Goal: Task Accomplishment & Management: Complete application form

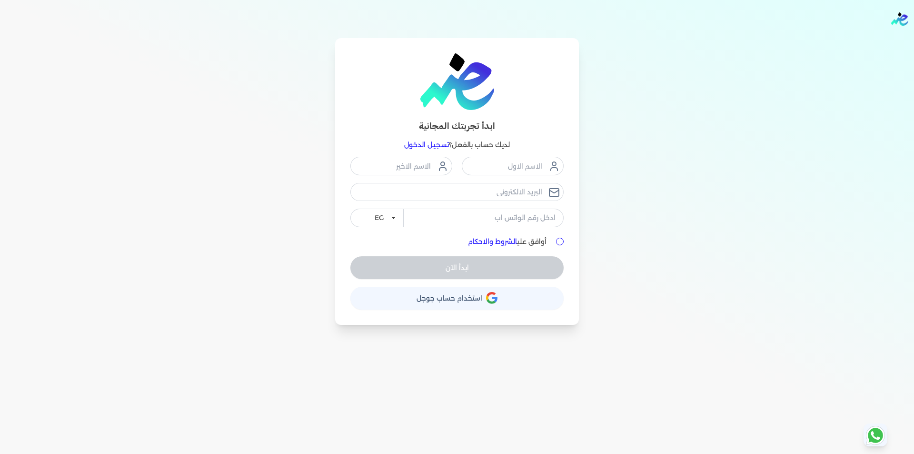
click at [440, 146] on link "تسجيل الدخول" at bounding box center [426, 144] width 45 height 9
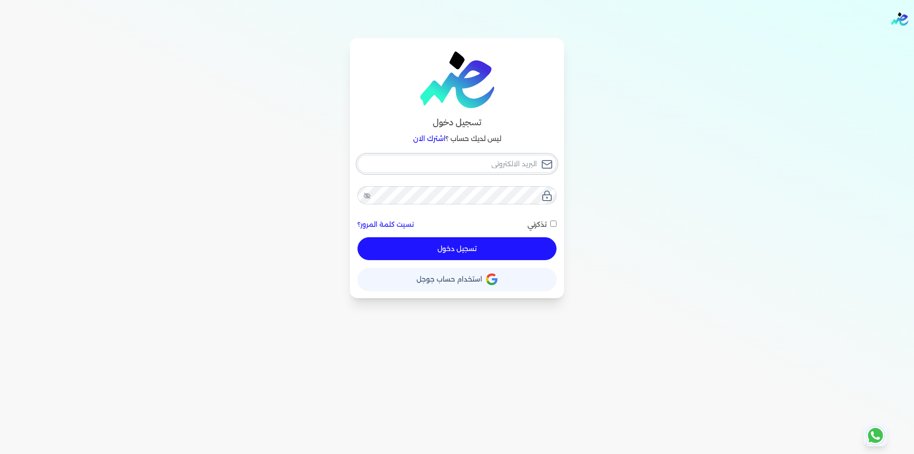
click at [452, 162] on input "email" at bounding box center [457, 164] width 199 height 18
type input "e"
checkbox input "false"
type input "h"
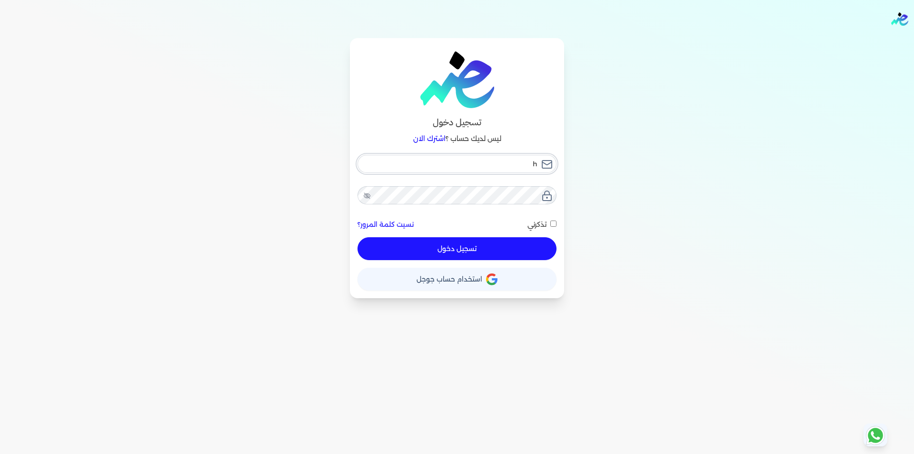
checkbox input "false"
type input "he"
checkbox input "false"
type input "hel"
checkbox input "false"
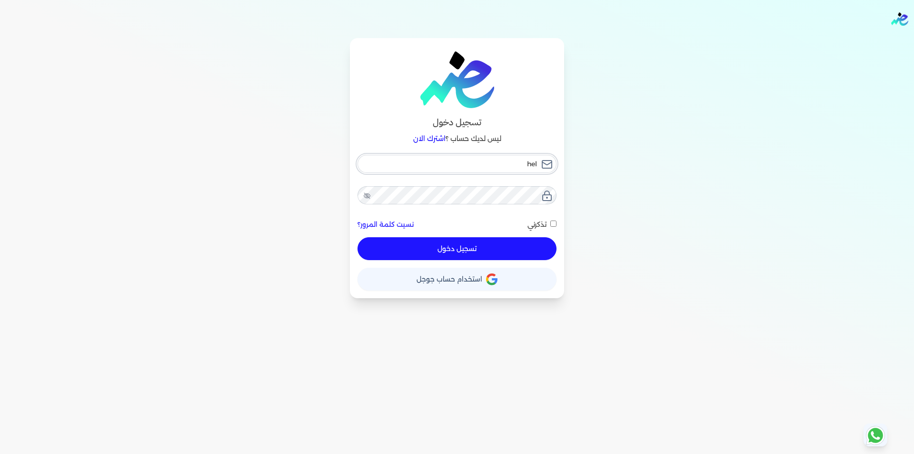
type input "hell"
checkbox input "false"
type input "hello"
checkbox input "false"
type input "hello@"
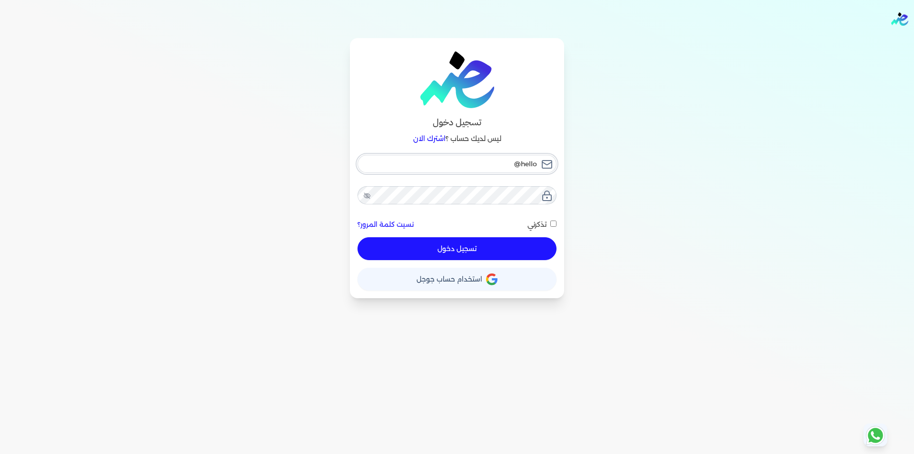
checkbox input "false"
click at [466, 155] on input "hello@" at bounding box center [457, 164] width 199 height 18
drag, startPoint x: 901, startPoint y: 0, endPoint x: 469, endPoint y: 165, distance: 462.8
click at [469, 165] on input "hello@" at bounding box center [457, 164] width 199 height 18
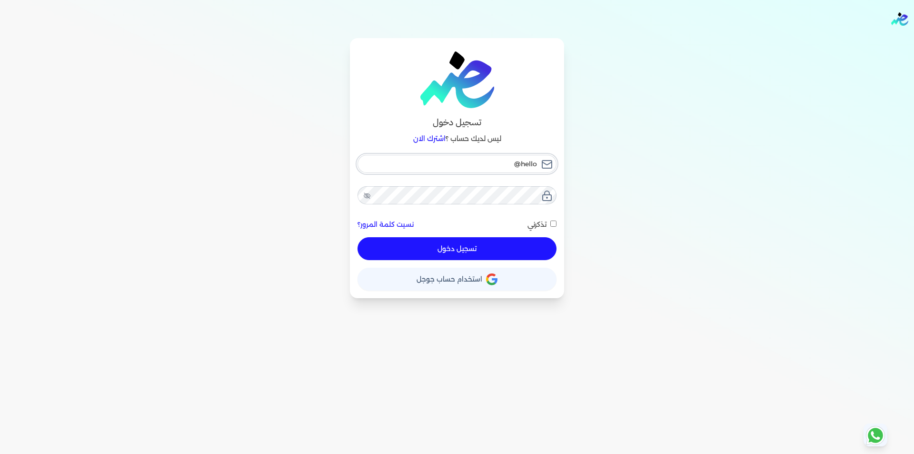
type input "hello@e"
checkbox input "false"
type input "hello@en"
checkbox input "false"
type input "hello@ens"
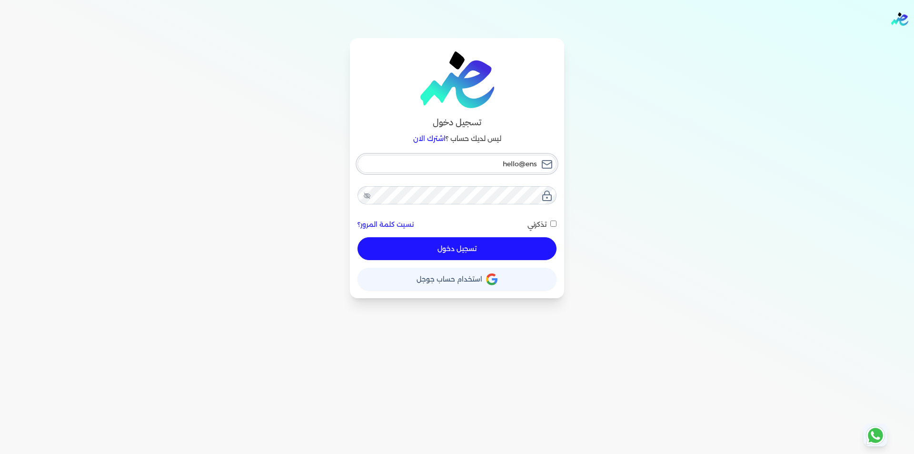
checkbox input "false"
type input "hello@enso"
checkbox input "false"
type input "hello@ensou"
checkbox input "false"
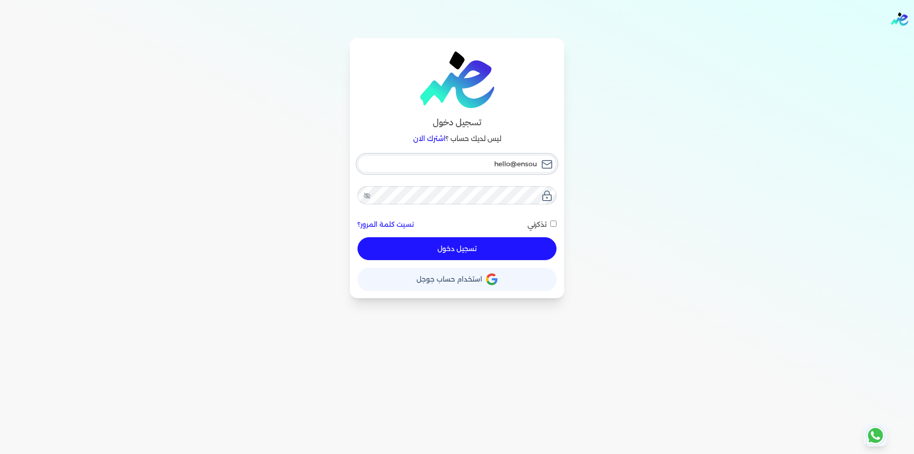
type input "hello@ensoul"
checkbox input "false"
type input "hello@ensouli"
checkbox input "false"
type input "hello@ensoulif"
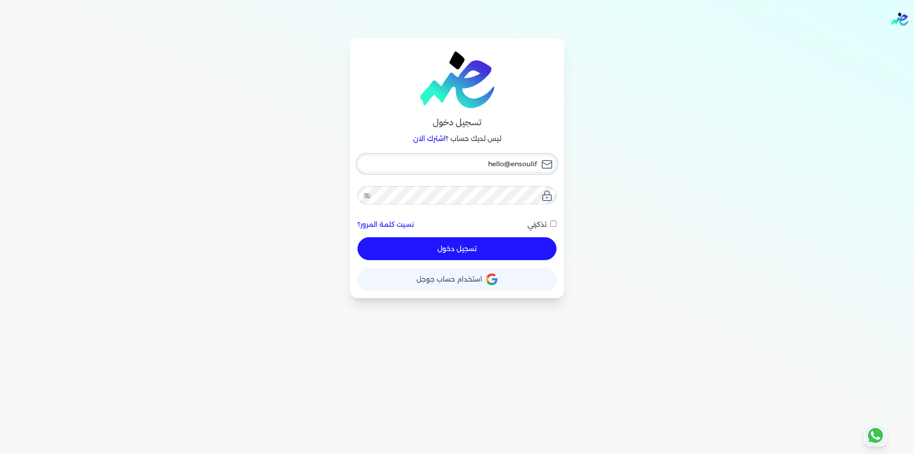
checkbox input "false"
type input "hello@ensoulify"
checkbox input "false"
type input "hello@ensoulify."
checkbox input "false"
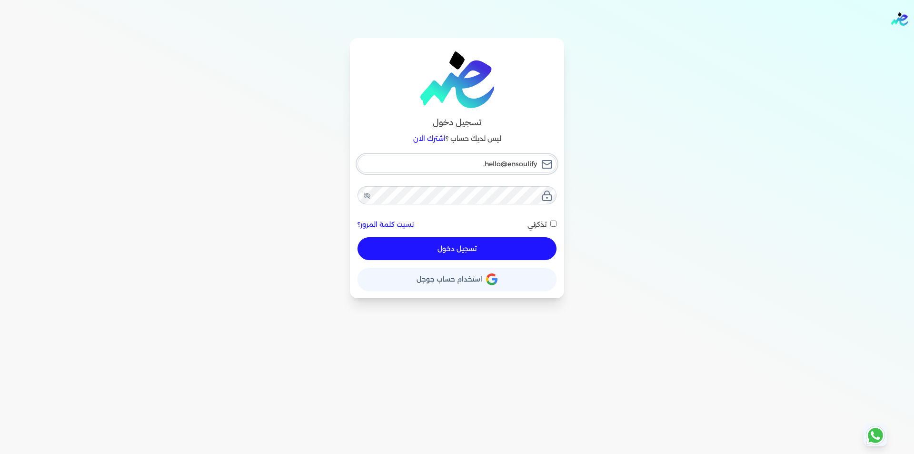
type input "hello@ensoulify.c"
checkbox input "false"
type input "hello@ensoulify.co"
checkbox input "false"
type input "hello@ensoulify.com"
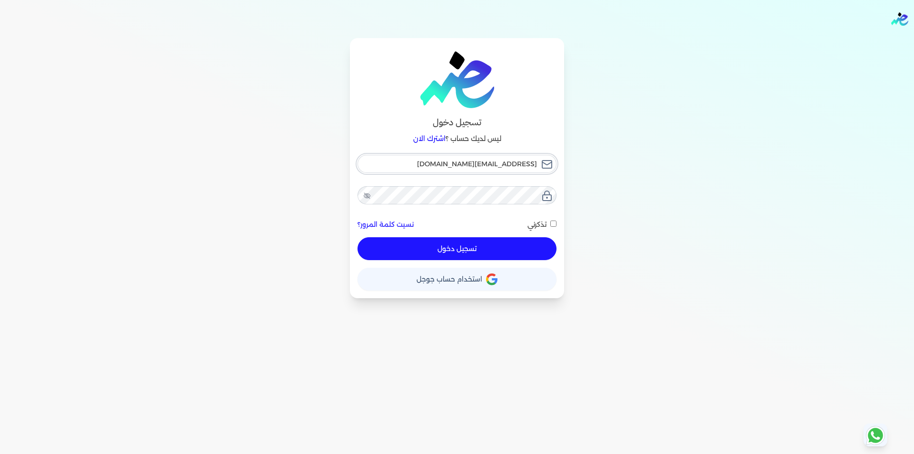
checkbox input "false"
type input "hello@ensoulify.com"
click at [358, 237] on button "تسجيل دخول" at bounding box center [457, 248] width 199 height 23
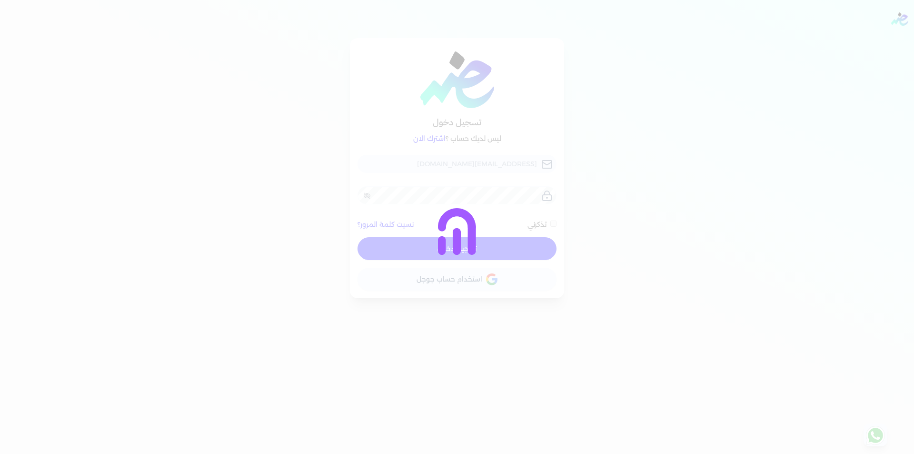
checkbox input "false"
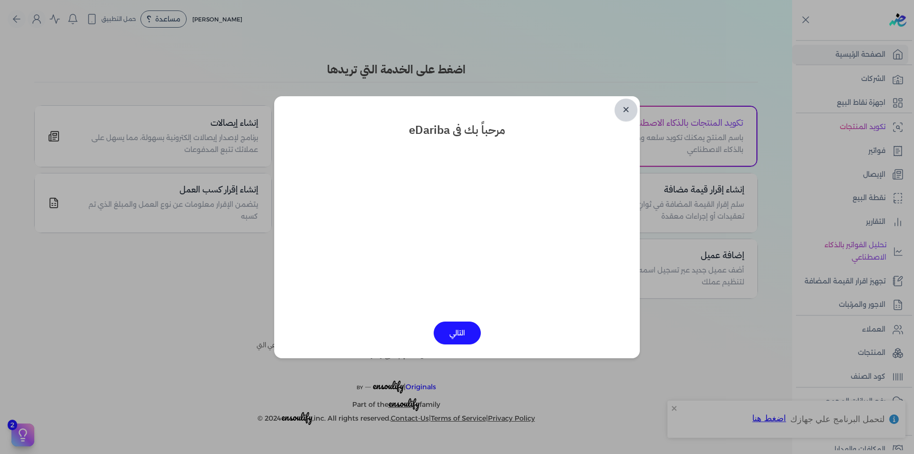
click at [630, 110] on link "✕" at bounding box center [626, 110] width 23 height 23
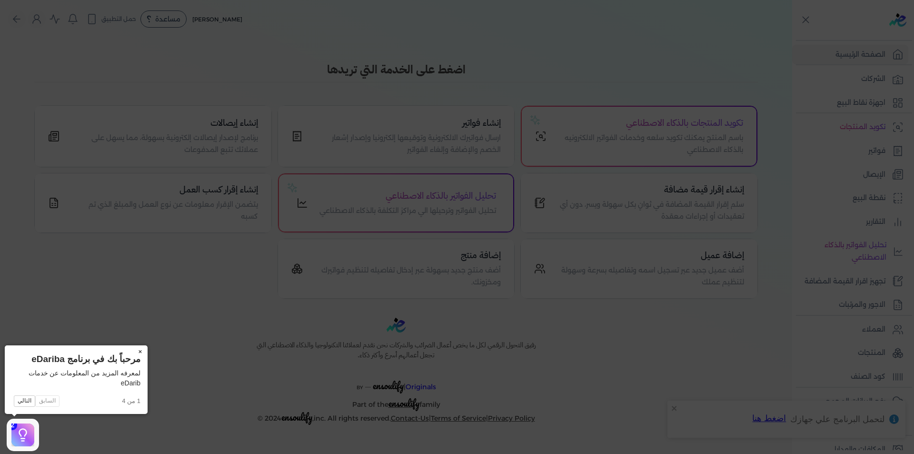
click at [138, 350] on button "×" at bounding box center [139, 351] width 15 height 13
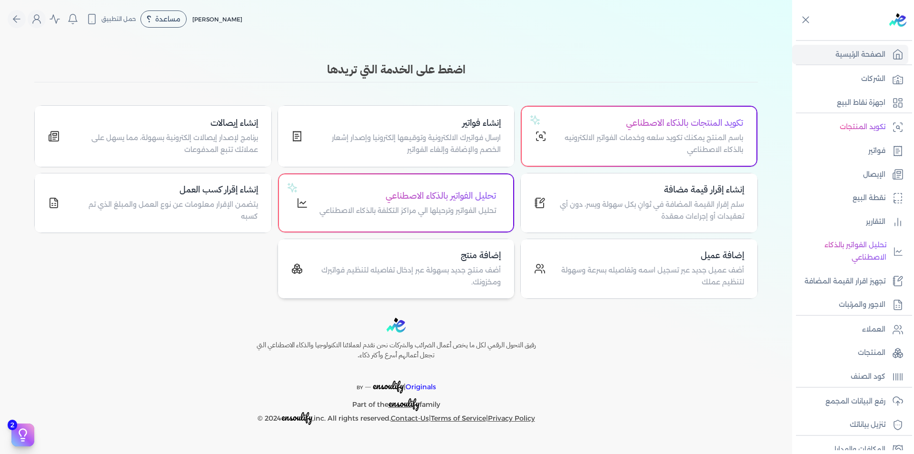
drag, startPoint x: 909, startPoint y: 44, endPoint x: 280, endPoint y: 287, distance: 674.9
click at [280, 287] on div "Toggle Navigation الصفحة الرئيسية الشركات اجهزة نقاط البيع تكويد المنتجات فواتي…" at bounding box center [457, 227] width 914 height 454
copy div "الصفحة الرئيسية الشركات اجهزة نقاط البيع تكويد المنتجات فواتير الإيصال نقطة الب…"
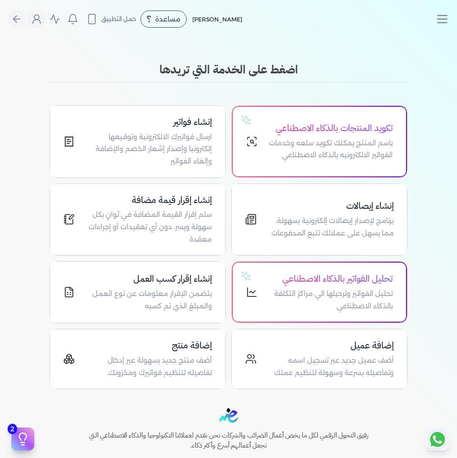
click at [388, 59] on div "Toggle Navigation الاسعار العمولات مساعدة خدمة العملاء دليل المستخدم تسجيل الدخ…" at bounding box center [228, 229] width 457 height 458
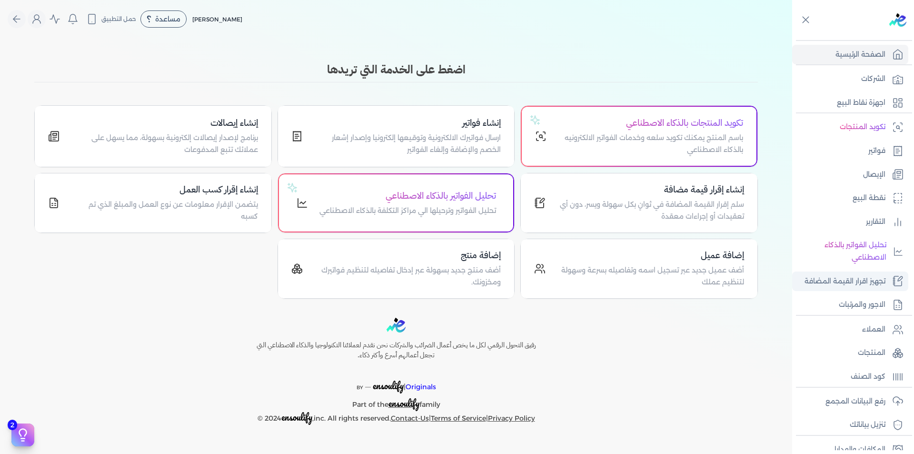
click at [871, 282] on p "تجهيز اقرار القيمة المضافة" at bounding box center [845, 281] width 81 height 12
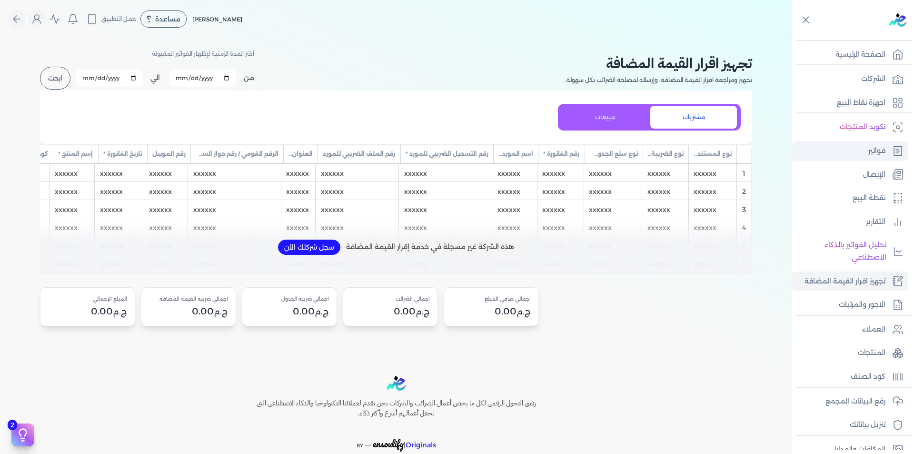
click at [874, 150] on p "فواتير" at bounding box center [876, 151] width 17 height 12
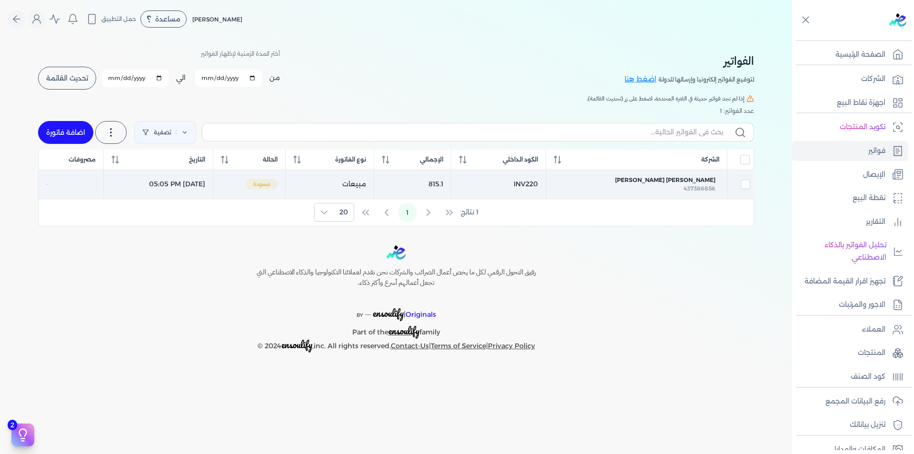
click at [213, 183] on td "September 3, 2025 05:05 PM" at bounding box center [159, 184] width 110 height 29
checkbox input "true"
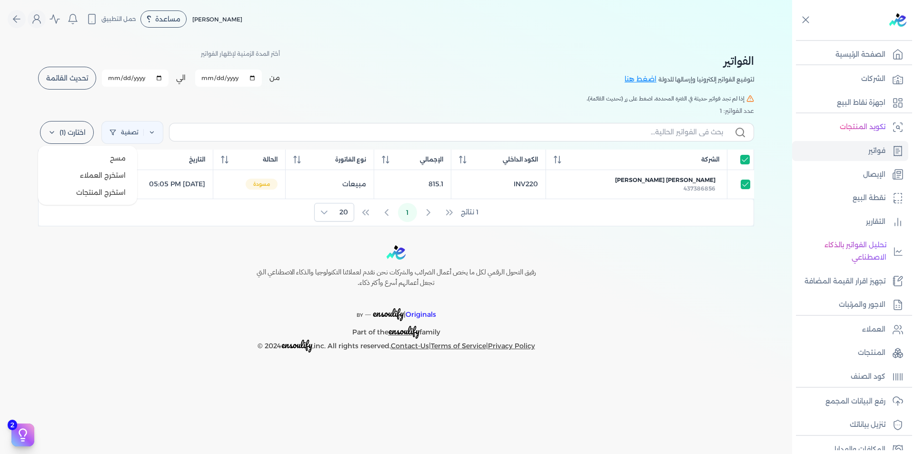
click at [78, 127] on label "اختارت (1)" at bounding box center [67, 132] width 54 height 23
click at [169, 242] on div "Toggle Navigation الاسعار العمولات مساعدة خدمة العملاء دليل المستخدم تسجيل الدخ…" at bounding box center [396, 227] width 792 height 454
click at [746, 162] on input "All items selected" at bounding box center [745, 160] width 10 height 10
checkbox input "false"
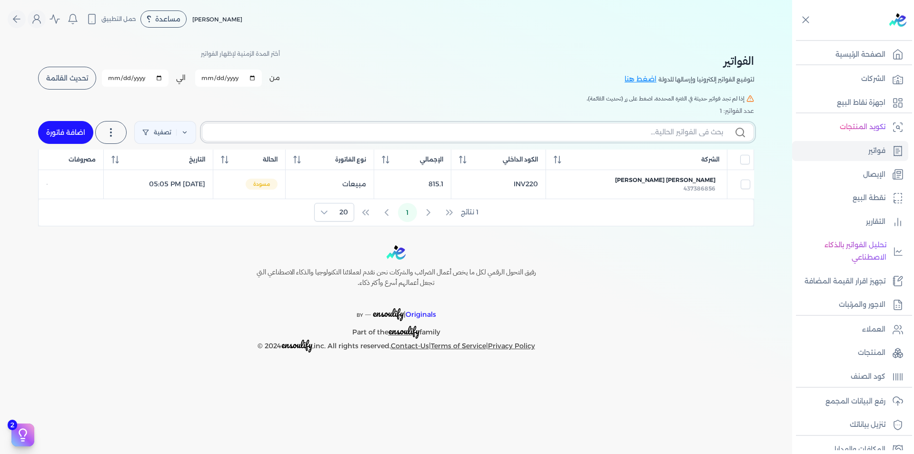
click at [711, 130] on input "text" at bounding box center [466, 132] width 513 height 10
type input "p"
type input "حسا"
click at [213, 132] on input "حسا" at bounding box center [466, 132] width 513 height 10
click at [38, 21] on icon "Global" at bounding box center [36, 18] width 11 height 11
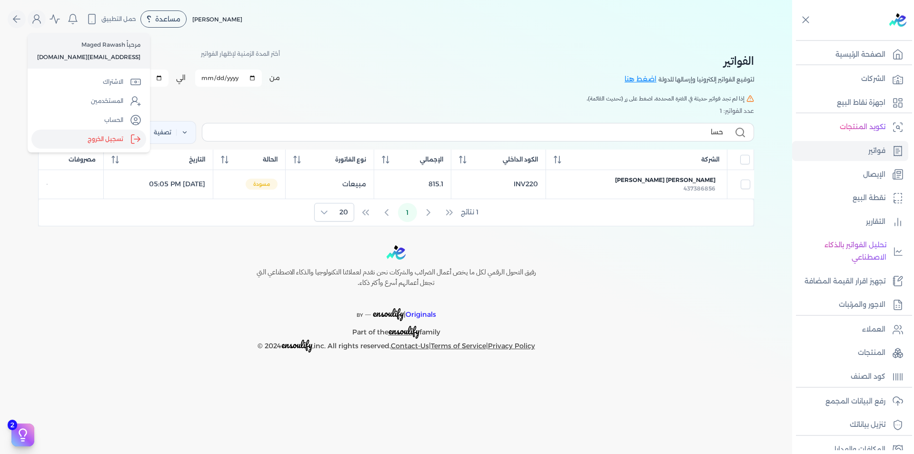
click at [109, 138] on label "تسجيل الخروج" at bounding box center [88, 139] width 115 height 19
click at [792, 38] on input "Close" at bounding box center [792, 38] width 0 height 0
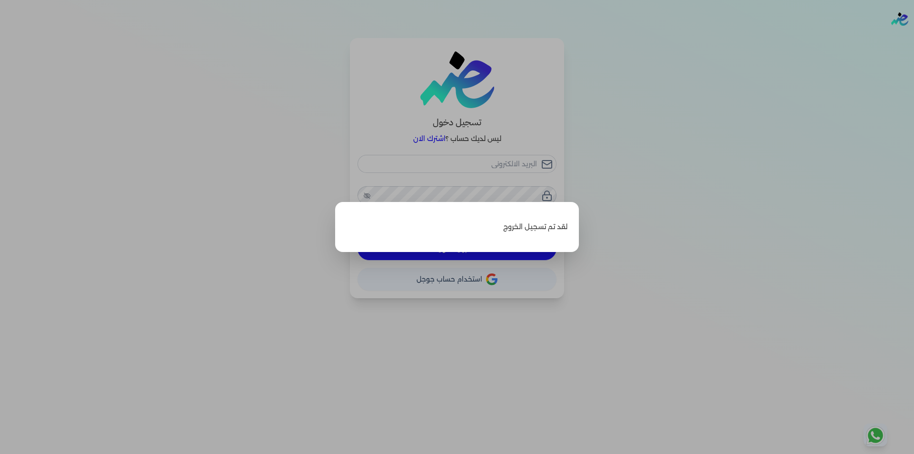
click at [251, 234] on label "Close" at bounding box center [457, 227] width 914 height 454
click at [914, 38] on input "Close" at bounding box center [914, 38] width 0 height 0
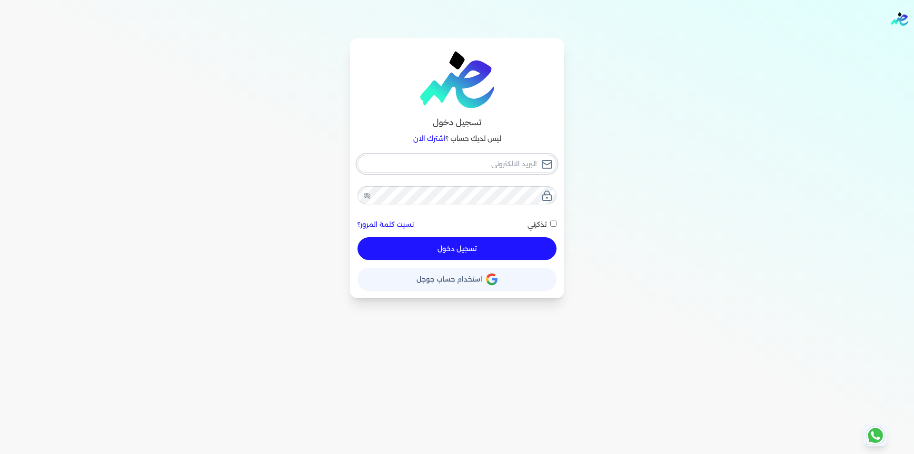
click at [434, 169] on input "email" at bounding box center [457, 164] width 199 height 18
type input "ث"
checkbox input "false"
type input "h"
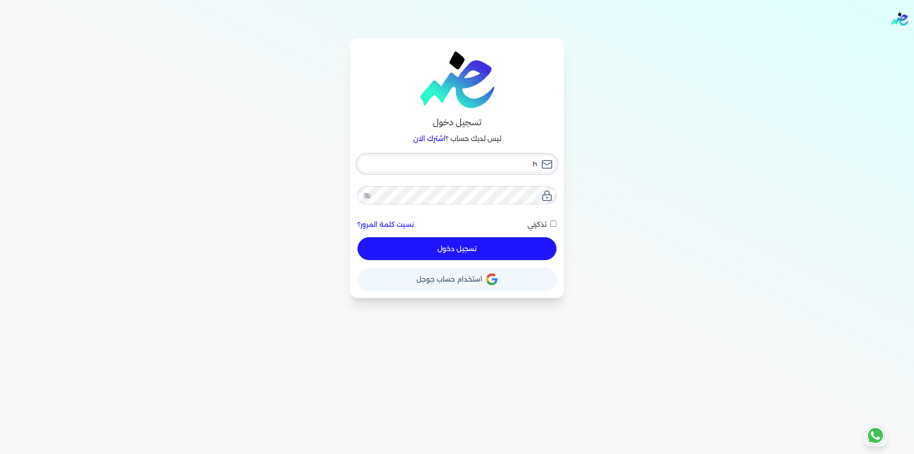
checkbox input "false"
type input "he"
checkbox input "false"
type input "hek"
checkbox input "false"
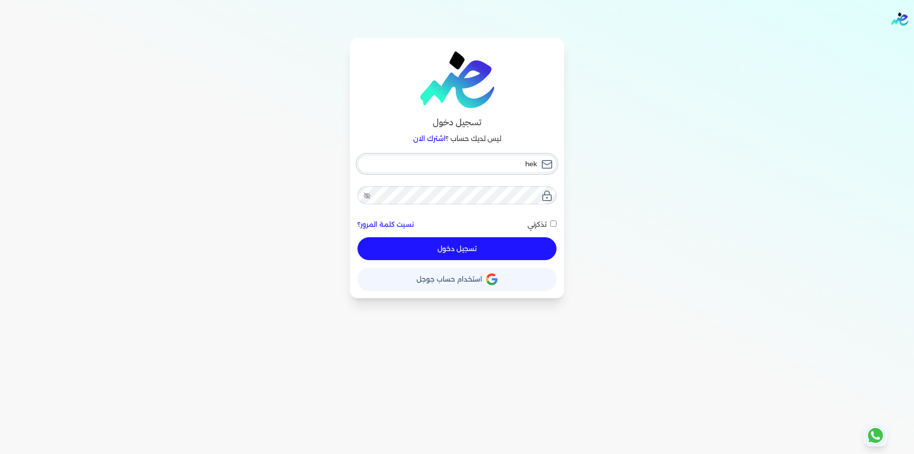
type input "he"
checkbox input "false"
type input "hel"
checkbox input "false"
type input "hell"
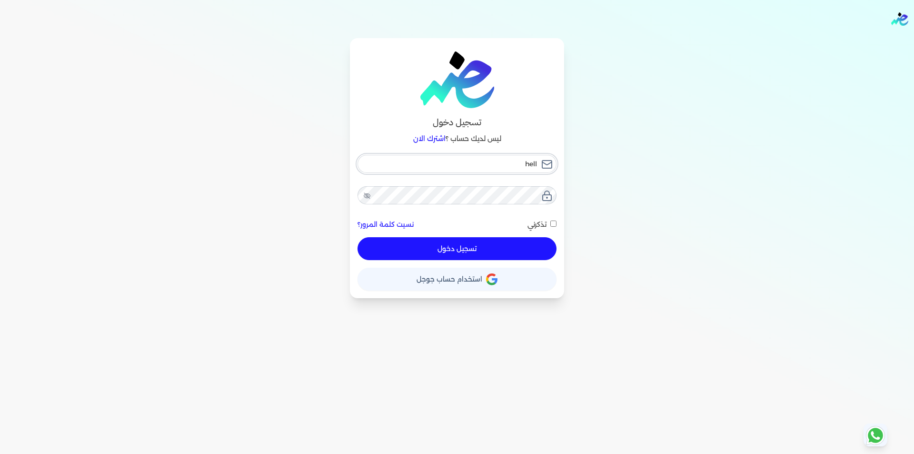
checkbox input "false"
type input "hell"
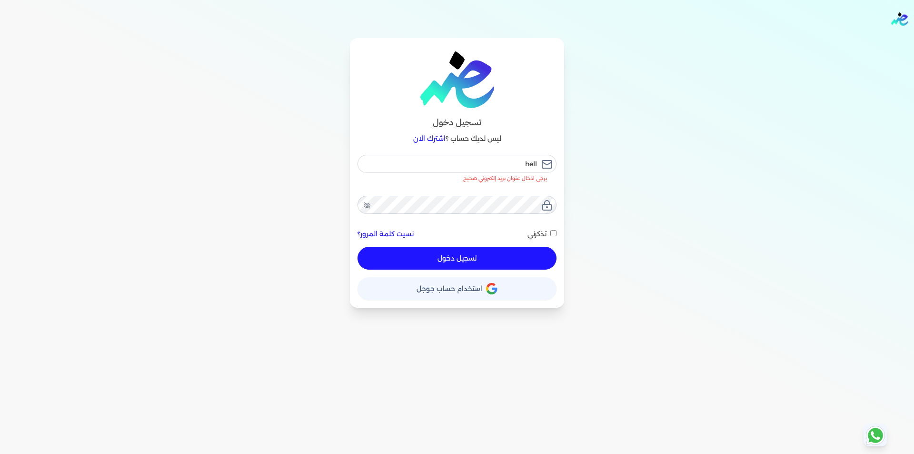
click at [456, 134] on p "ليس لديك حساب ؟ اشترك الان" at bounding box center [457, 139] width 199 height 12
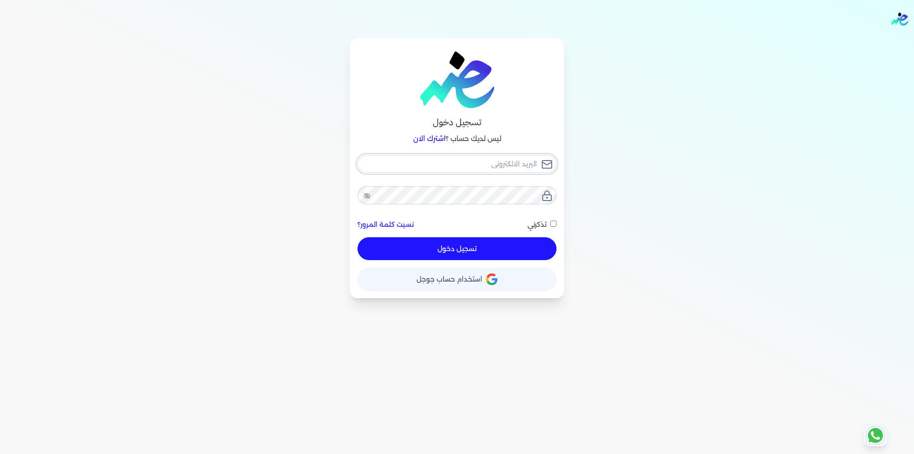
click at [526, 166] on input "email" at bounding box center [457, 164] width 199 height 18
type input "h"
checkbox input "false"
type input "he"
checkbox input "false"
